Goal: Task Accomplishment & Management: Book appointment/travel/reservation

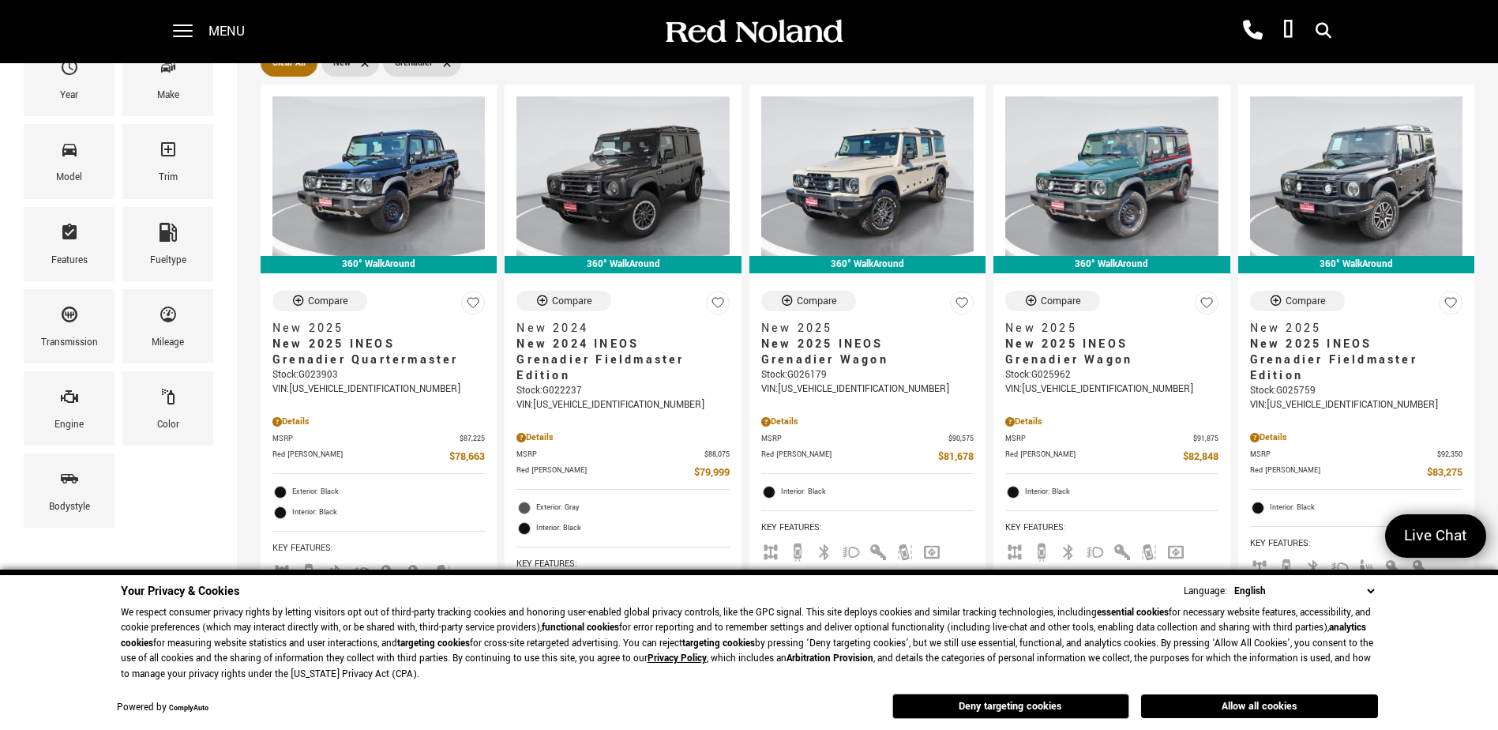
scroll to position [237, 0]
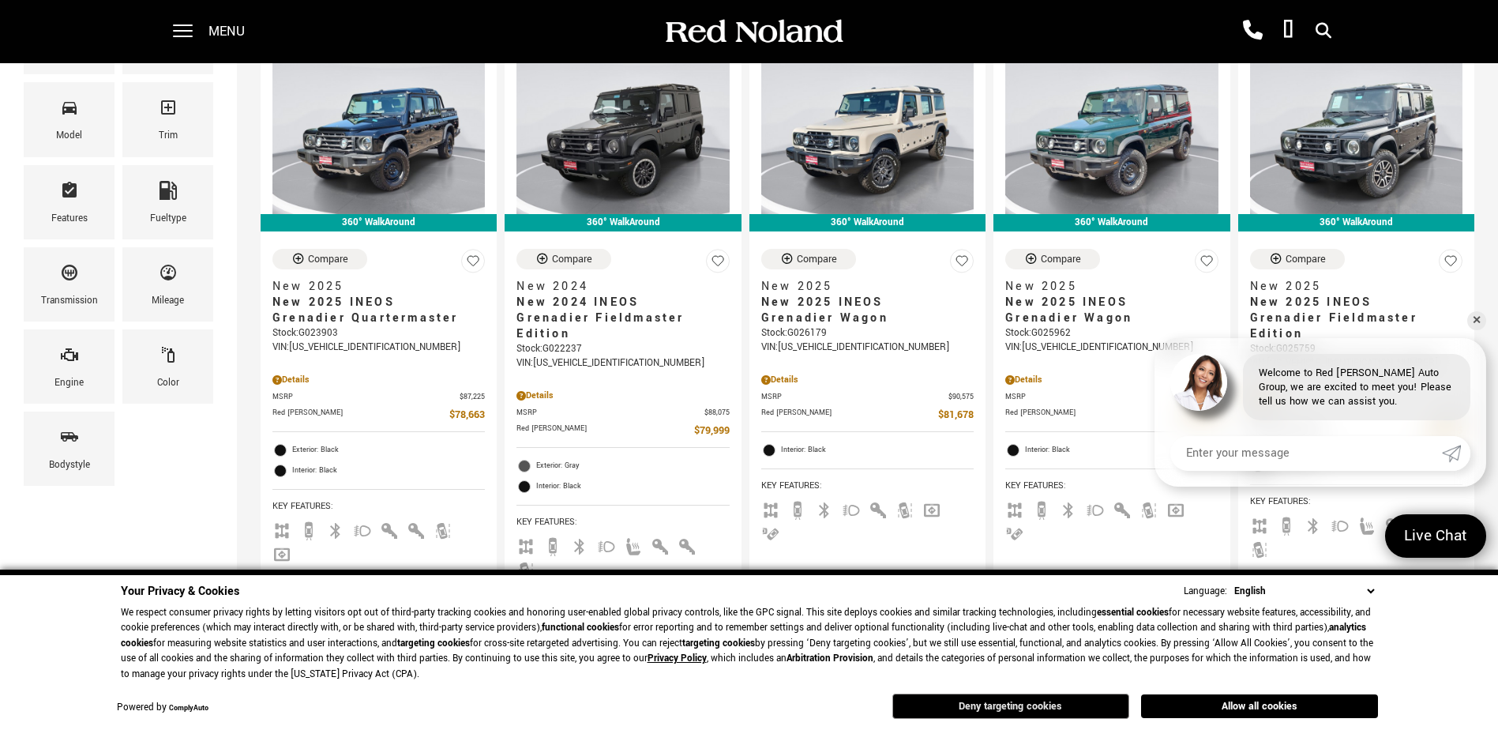
click at [1024, 704] on button "Deny targeting cookies" at bounding box center [1010, 705] width 237 height 25
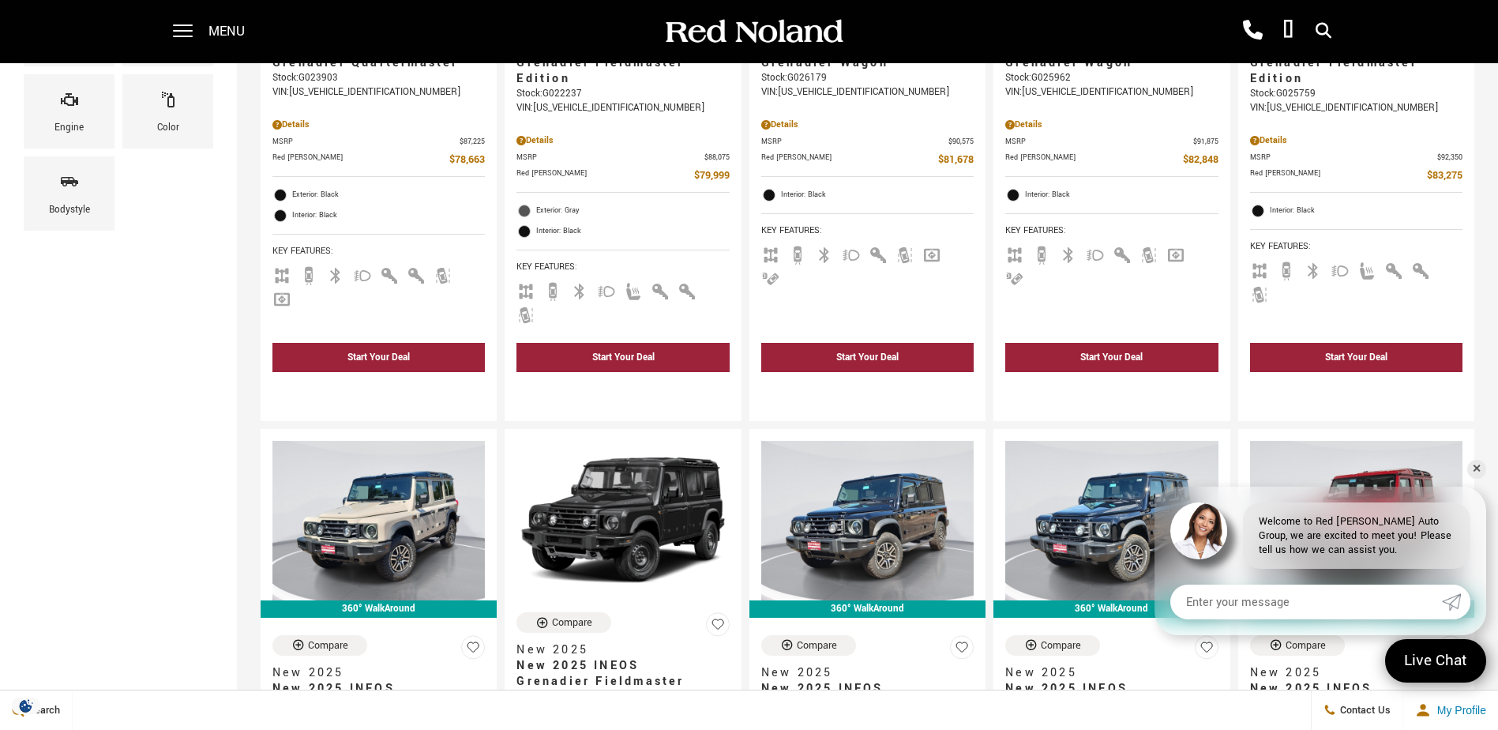
scroll to position [553, 0]
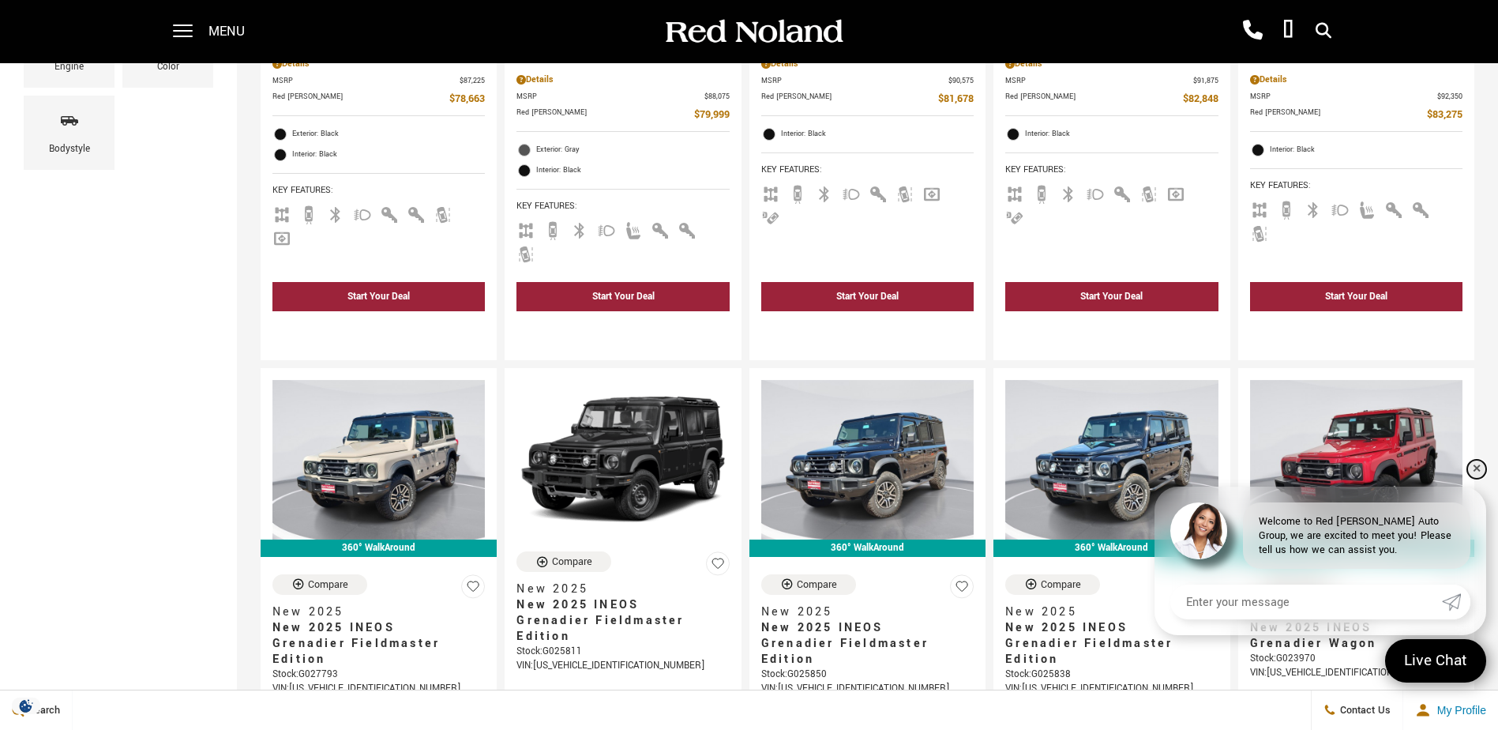
click at [1474, 469] on link "✕" at bounding box center [1476, 469] width 19 height 19
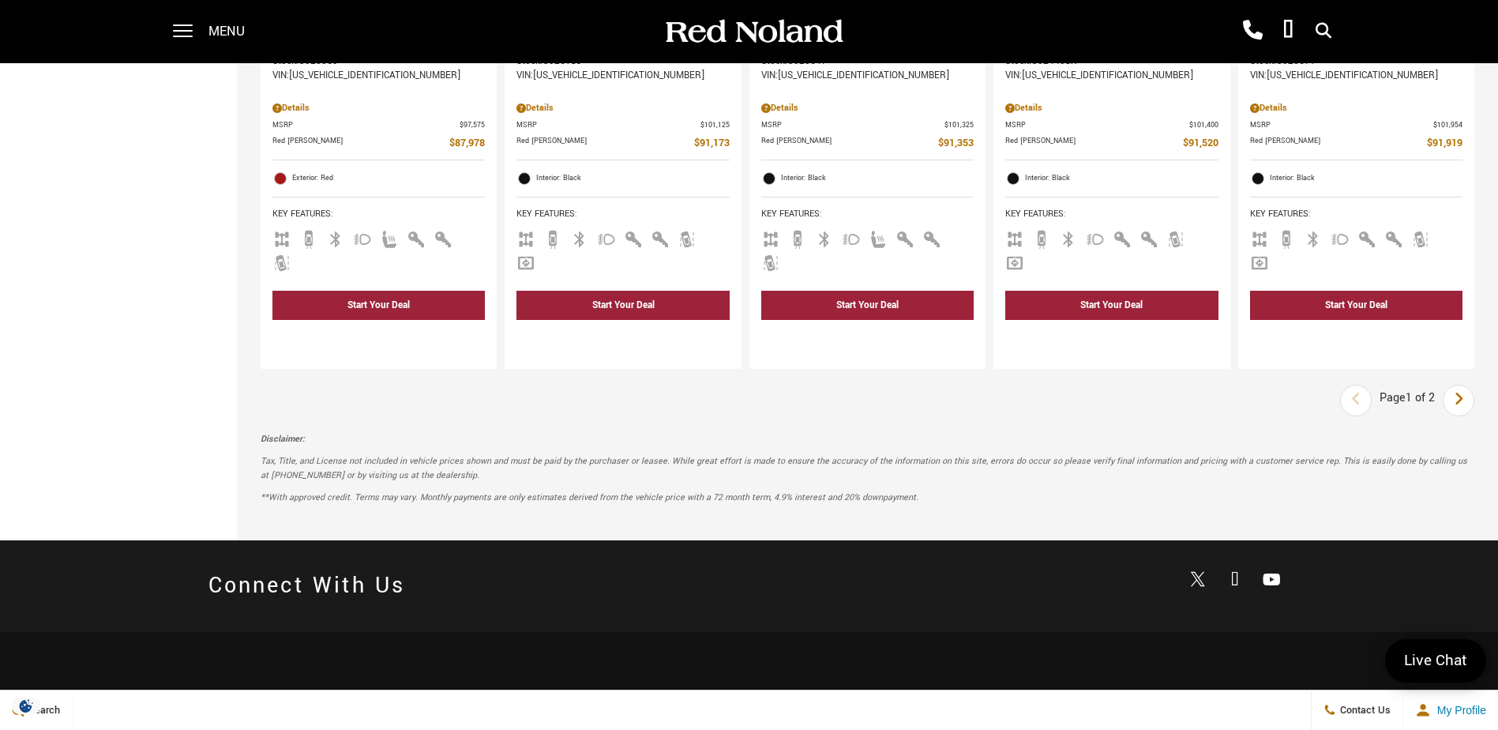
scroll to position [2630, 0]
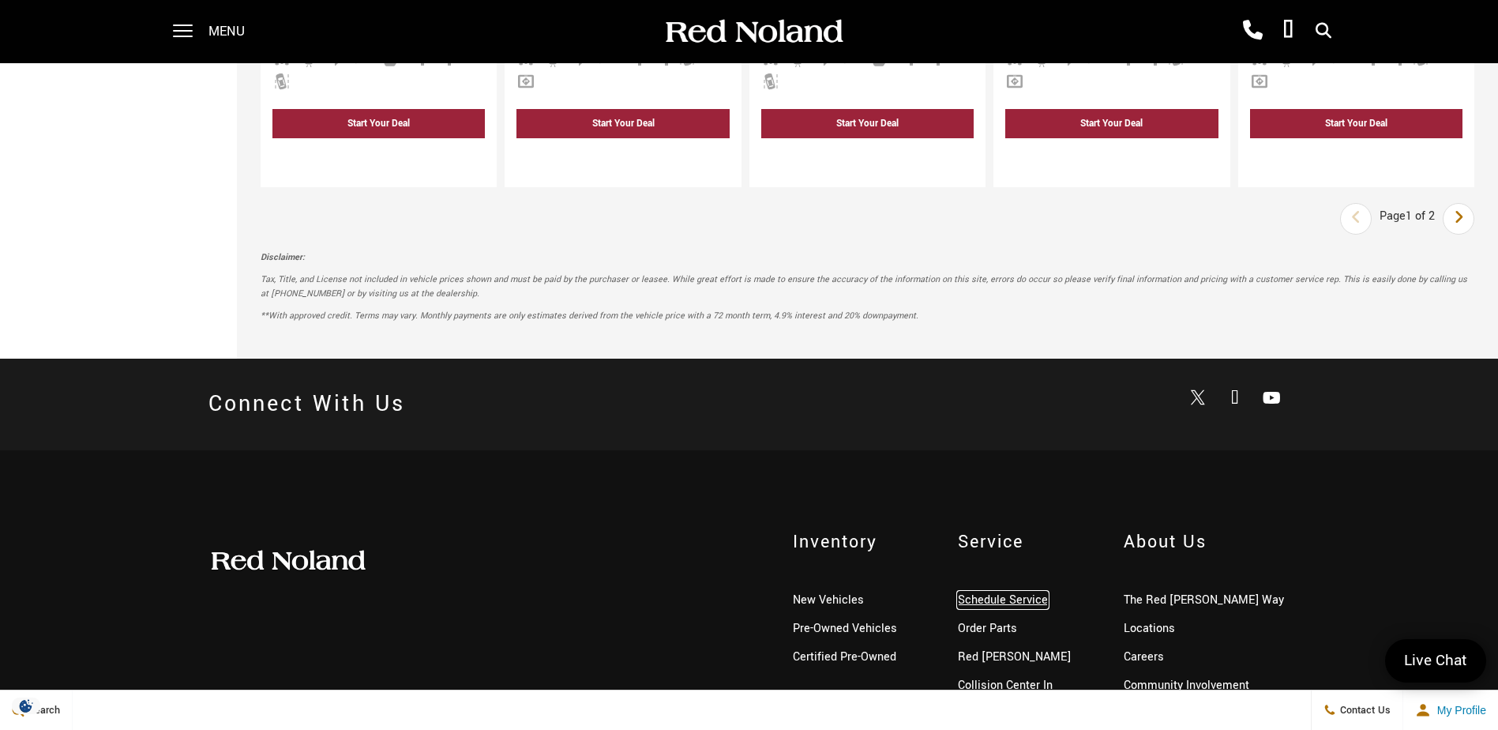
click at [1023, 592] on link "Schedule Service" at bounding box center [1003, 600] width 90 height 17
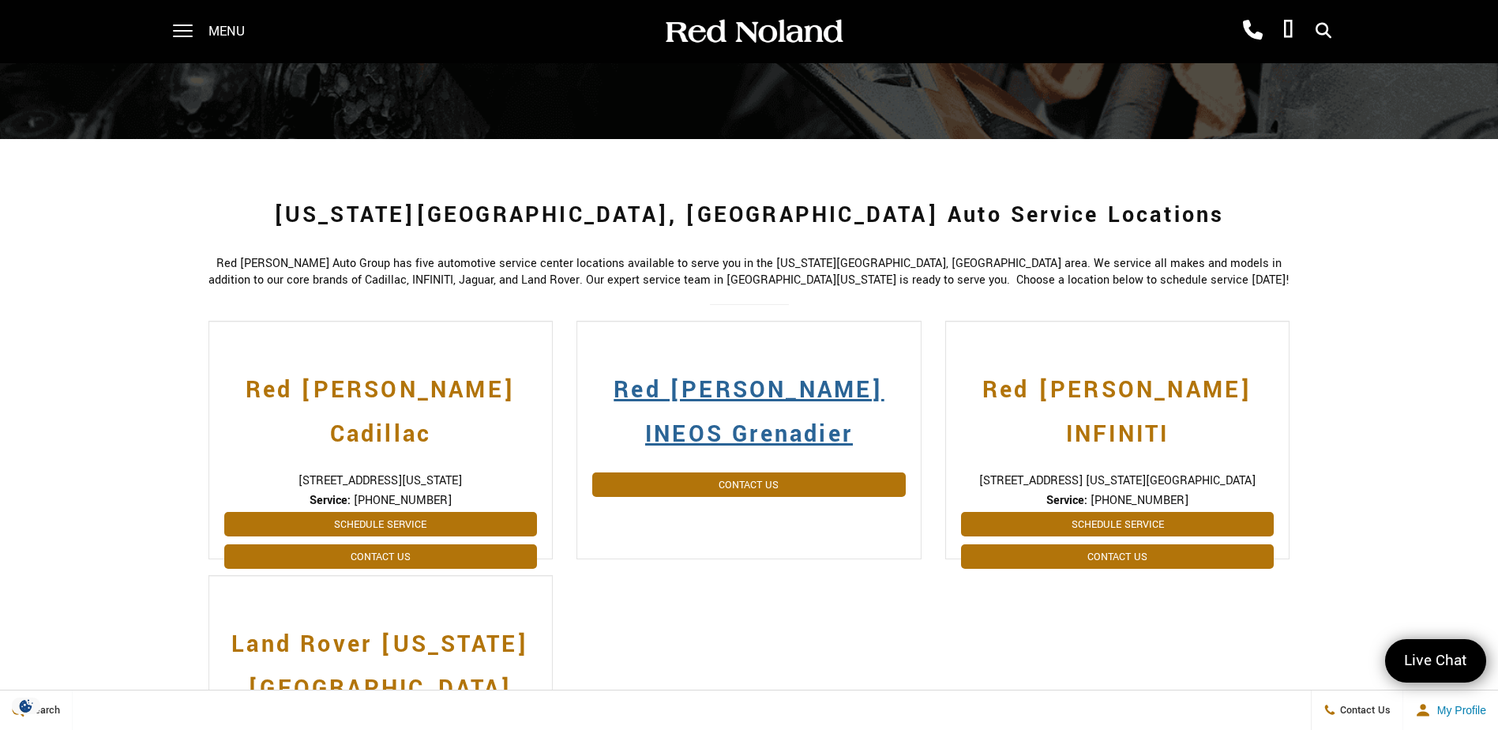
scroll to position [316, 0]
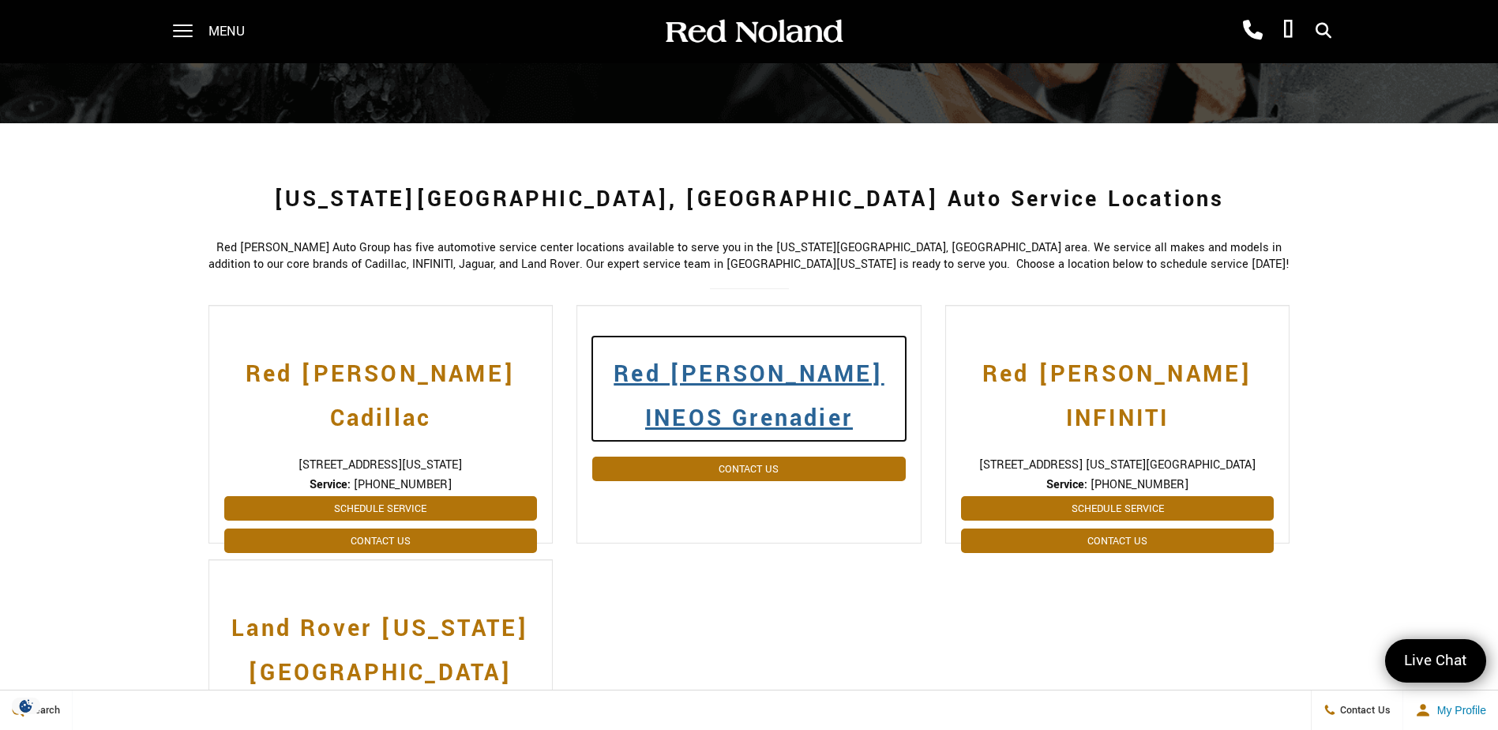
click at [746, 378] on h2 "Red [PERSON_NAME] INEOS Grenadier" at bounding box center [749, 388] width 314 height 104
